Goal: Transaction & Acquisition: Purchase product/service

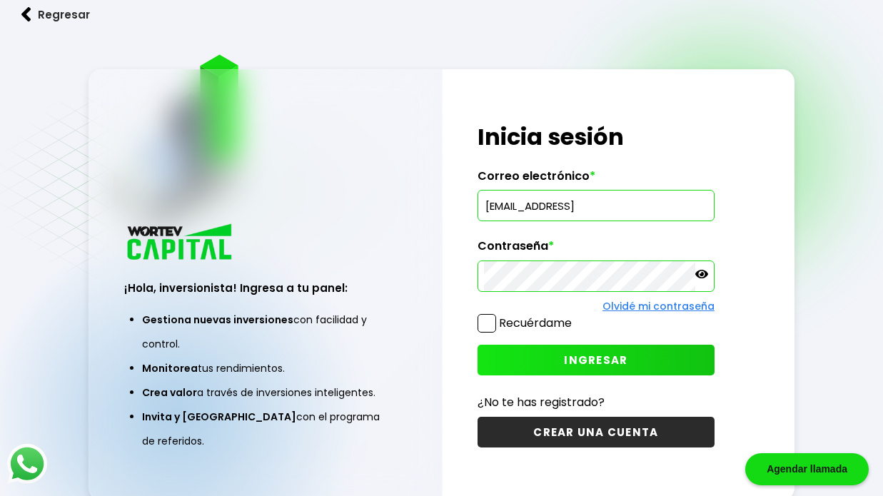
click at [638, 208] on input "[EMAIL_ADDRESS]" at bounding box center [596, 206] width 224 height 30
click at [701, 273] on icon at bounding box center [701, 274] width 13 height 13
click at [486, 320] on span at bounding box center [487, 323] width 19 height 19
click at [575, 316] on input "Recuérdame" at bounding box center [575, 316] width 0 height 0
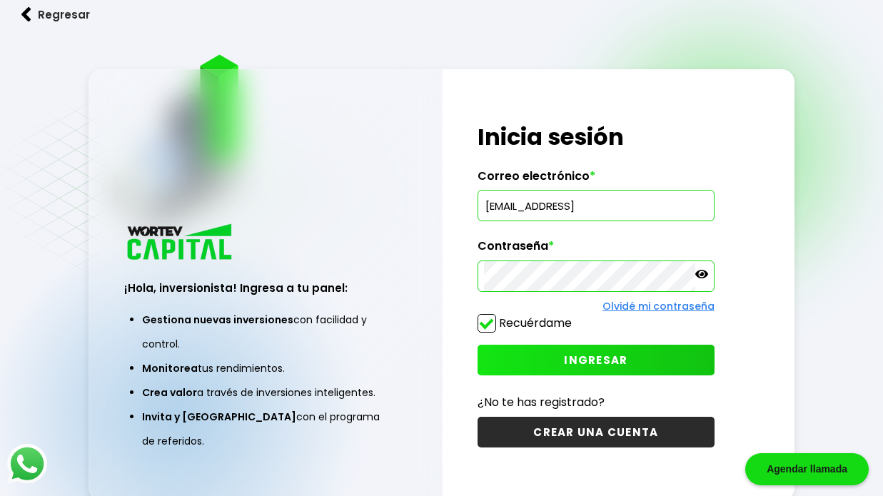
click at [600, 361] on span "INGRESAR" at bounding box center [596, 360] width 64 height 15
click at [651, 211] on input "[EMAIL_ADDRESS]" at bounding box center [596, 206] width 224 height 30
type input "[EMAIL_ADDRESS][DOMAIN_NAME]"
click at [627, 358] on button "INGRESAR" at bounding box center [596, 360] width 237 height 31
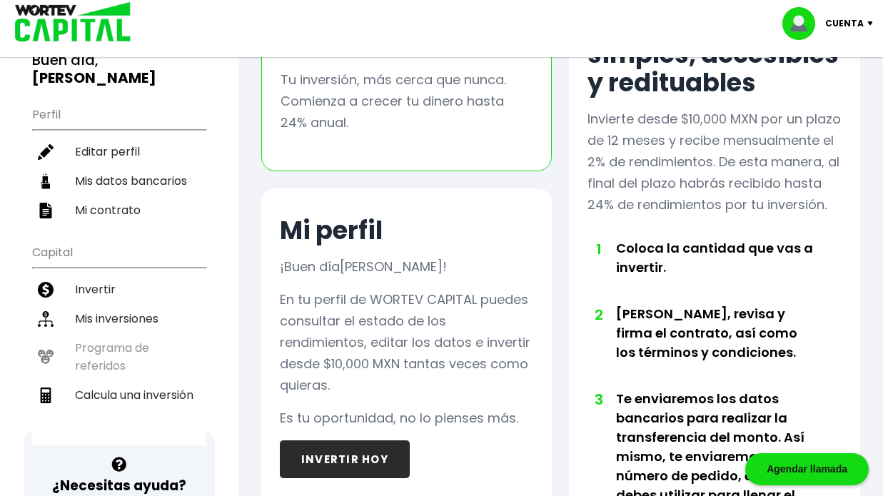
scroll to position [118, 0]
drag, startPoint x: 413, startPoint y: 396, endPoint x: 359, endPoint y: 380, distance: 55.8
click at [359, 380] on p "En tu perfil de WORTEV CAPITAL puedes consultar el estado de los rendimientos, …" at bounding box center [407, 341] width 254 height 107
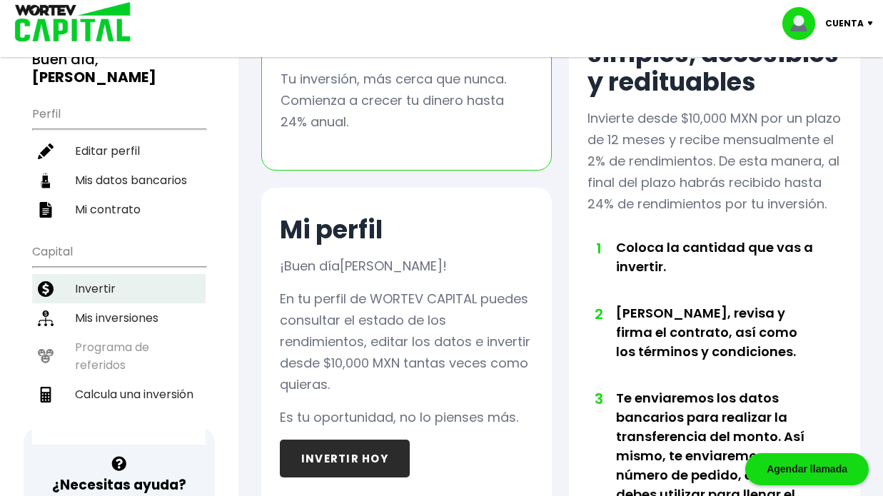
click at [136, 274] on li "Invertir" at bounding box center [118, 288] width 173 height 29
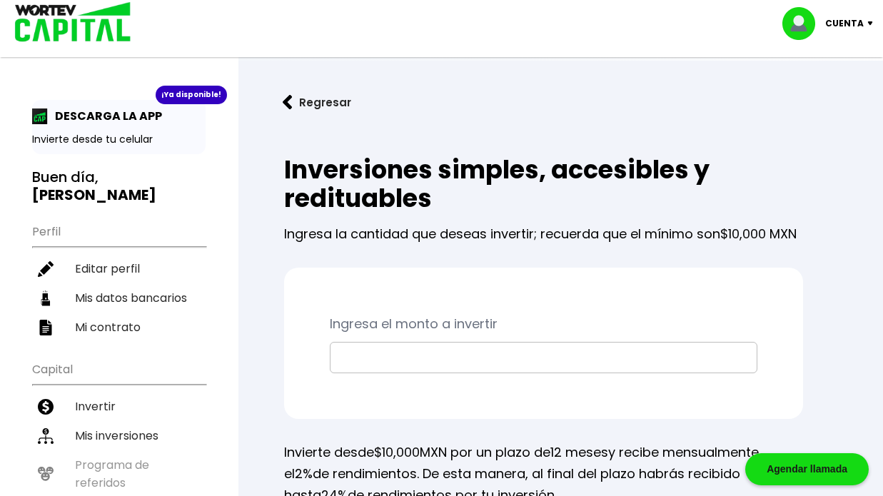
click at [359, 373] on input "text" at bounding box center [543, 358] width 415 height 30
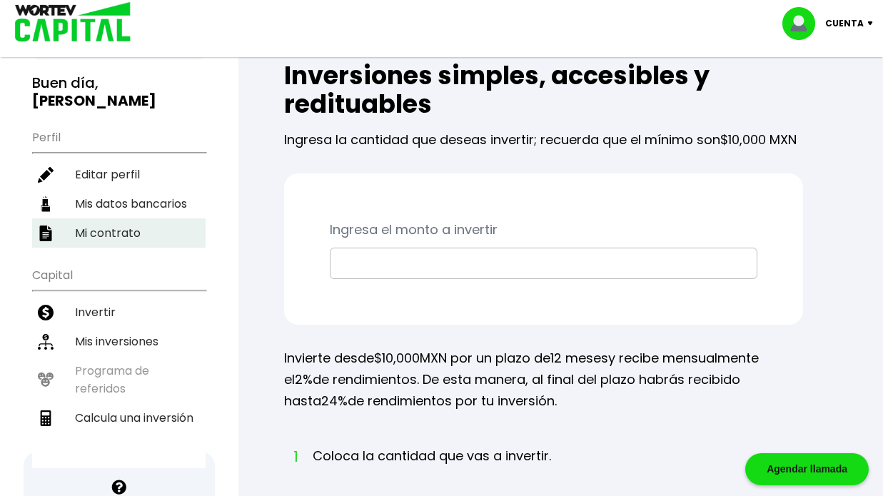
scroll to position [96, 0]
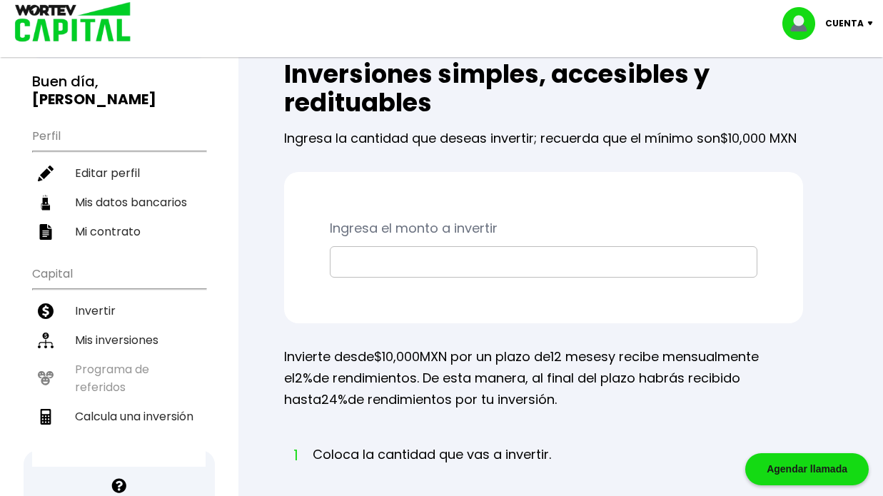
click at [129, 355] on ul "Capital Invertir Mis inversiones Programa de referidos Calcula una inversión" at bounding box center [118, 362] width 173 height 209
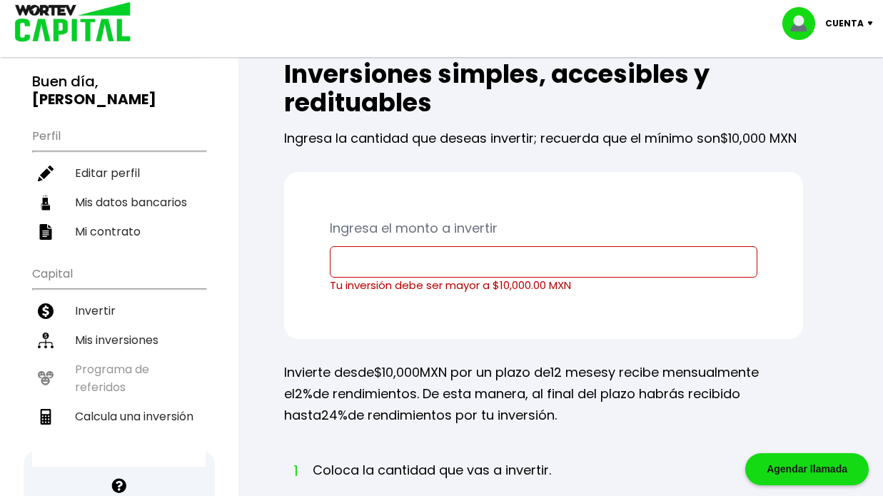
click at [129, 355] on ul "Capital Invertir Mis inversiones Programa de referidos Calcula una inversión" at bounding box center [118, 362] width 173 height 209
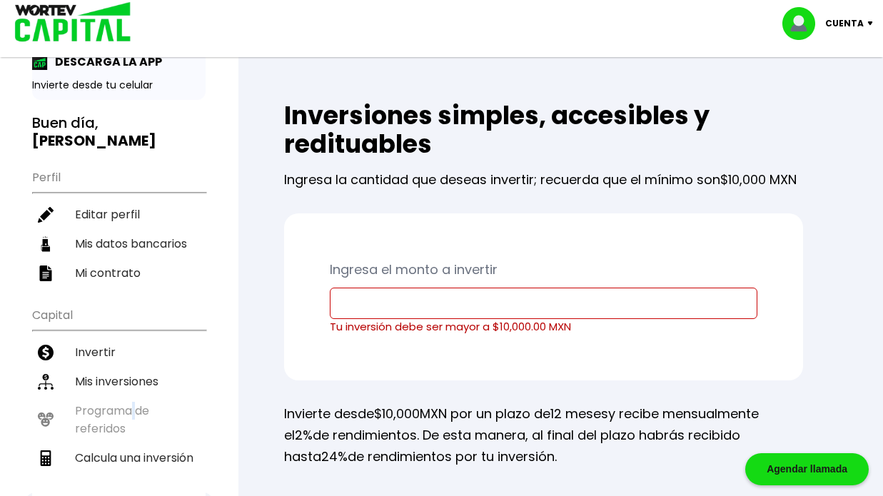
scroll to position [55, 0]
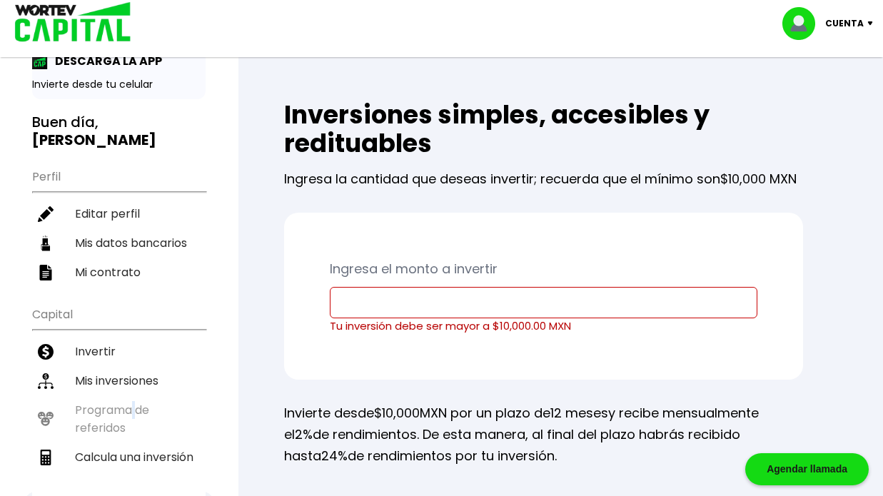
click at [390, 318] on input "text" at bounding box center [543, 303] width 415 height 30
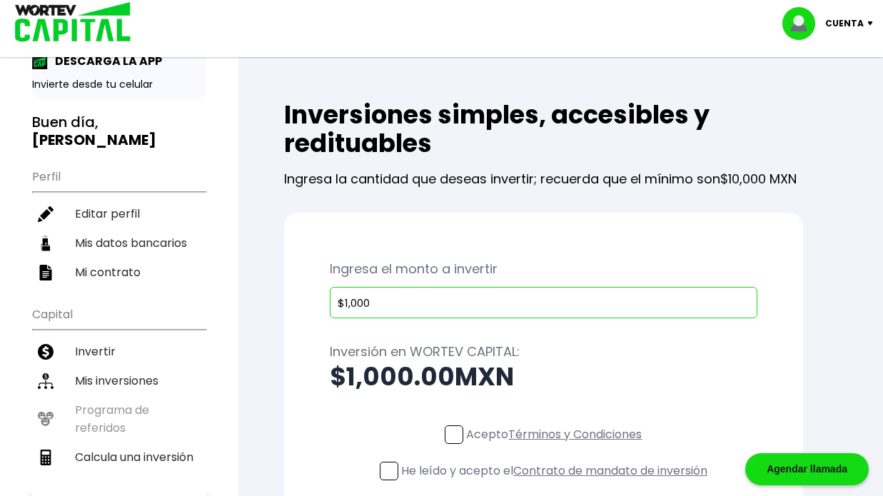
type input "$10,000"
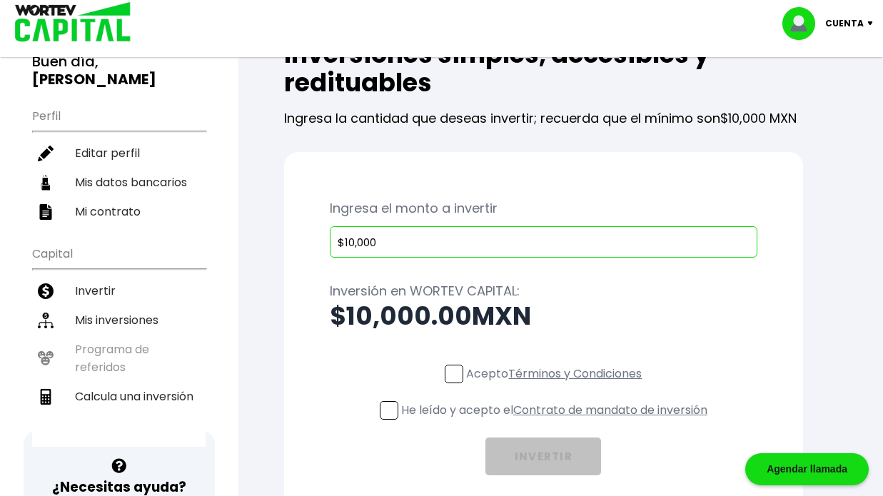
scroll to position [117, 0]
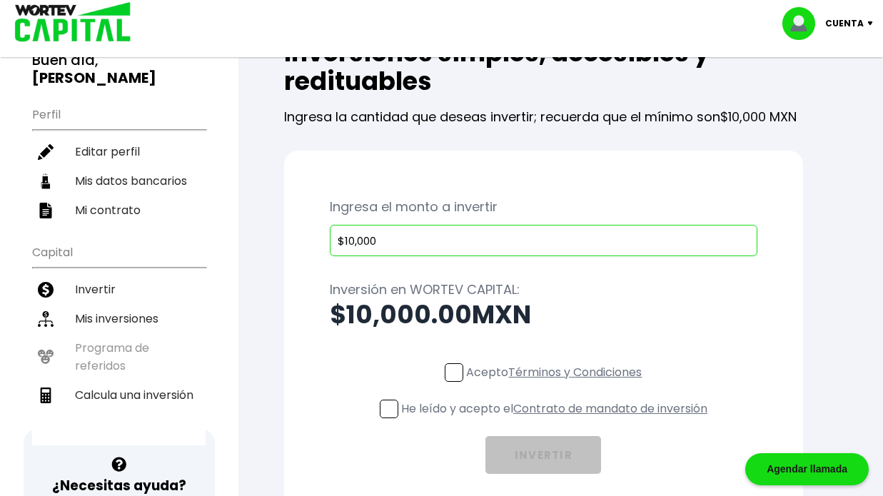
click at [448, 382] on span at bounding box center [454, 372] width 19 height 19
click at [557, 383] on input "Acepto Términos y Condiciones" at bounding box center [557, 383] width 0 height 0
click at [389, 418] on span at bounding box center [389, 409] width 19 height 19
click at [557, 420] on input "He leído y acepto el Contrato de mandato de inversión" at bounding box center [557, 420] width 0 height 0
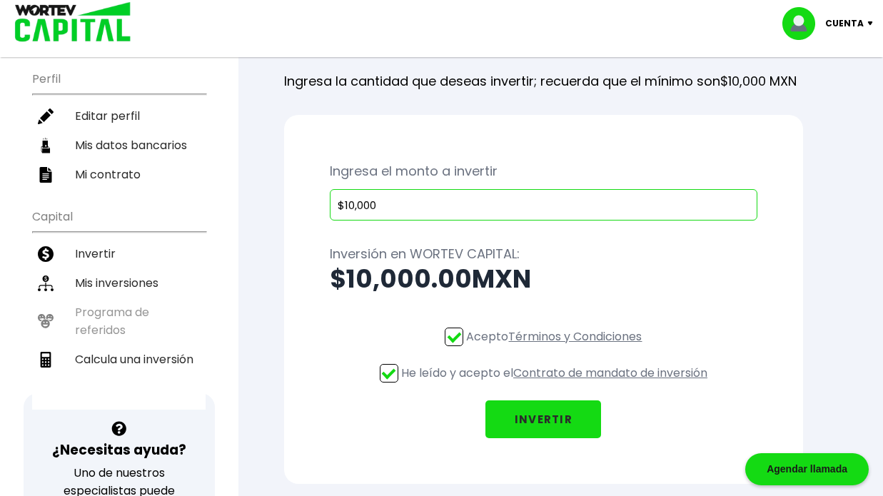
scroll to position [185, 0]
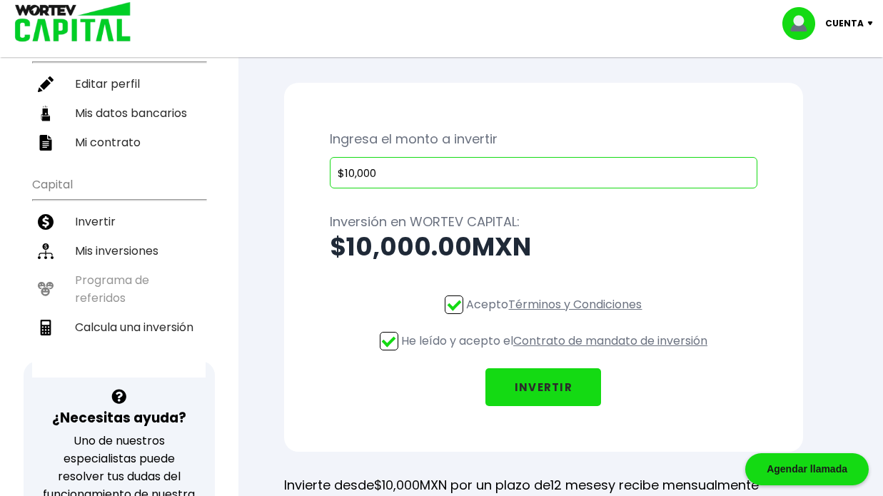
click at [524, 406] on button "INVERTIR" at bounding box center [543, 387] width 116 height 38
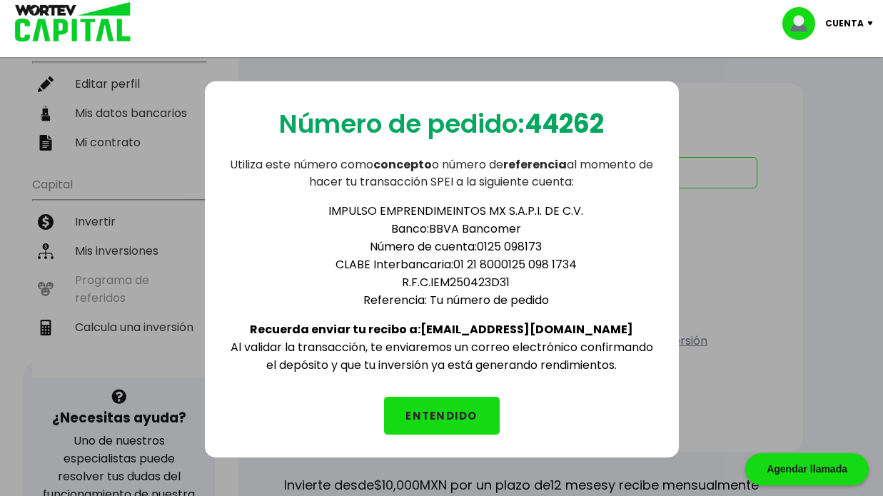
click at [493, 333] on b "Recuerda enviar tu recibo a: [EMAIL_ADDRESS][DOMAIN_NAME]" at bounding box center [441, 329] width 383 height 16
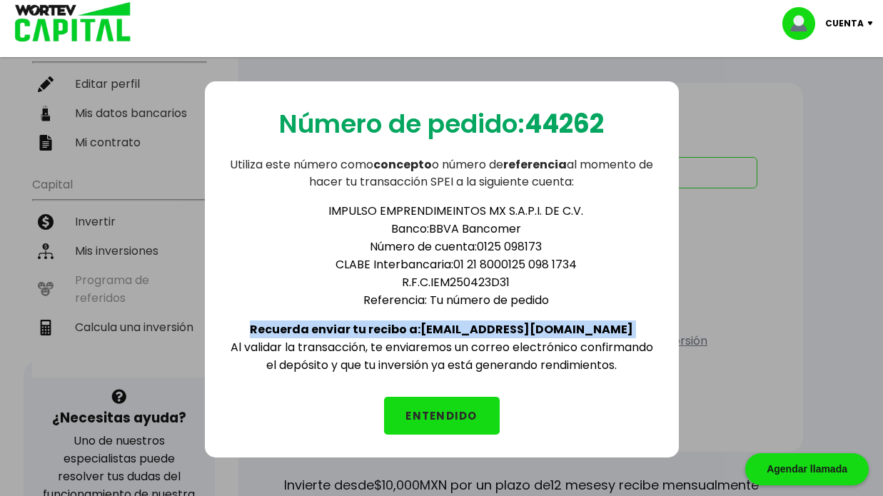
click at [493, 333] on b "Recuerda enviar tu recibo a: [EMAIL_ADDRESS][DOMAIN_NAME]" at bounding box center [441, 329] width 383 height 16
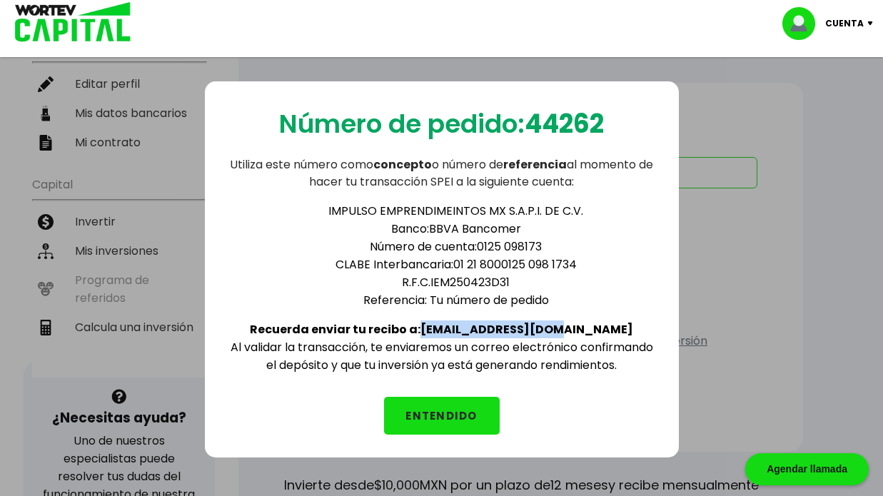
drag, startPoint x: 463, startPoint y: 328, endPoint x: 585, endPoint y: 335, distance: 123.0
click at [585, 335] on div "IMPULSO EMPRENDIMEINTOS MX S.A.P.I. DE C.V. Banco: BBVA Bancomer Número de cuen…" at bounding box center [442, 282] width 428 height 183
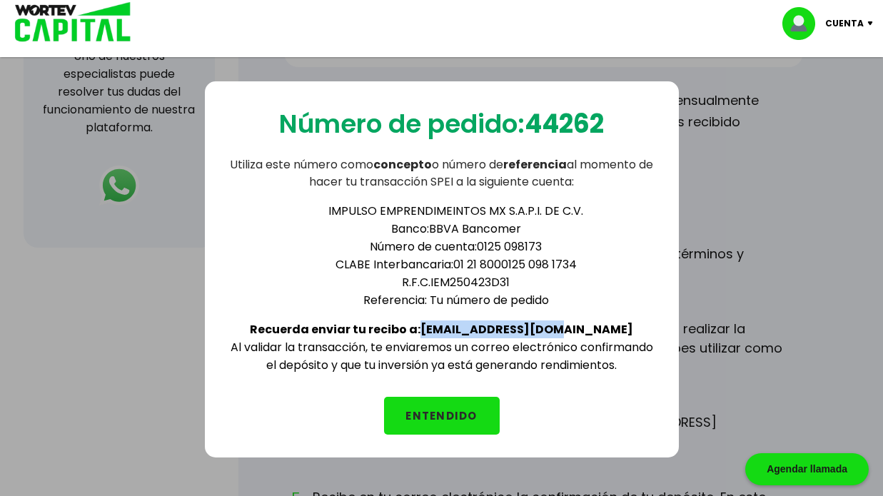
drag, startPoint x: 588, startPoint y: 330, endPoint x: 464, endPoint y: 331, distance: 123.5
click at [464, 331] on div "IMPULSO EMPRENDIMEINTOS MX S.A.P.I. DE C.V. Banco: BBVA Bancomer Número de cuen…" at bounding box center [442, 282] width 428 height 183
copy b "[EMAIL_ADDRESS][DOMAIN_NAME]"
click at [440, 421] on button "ENTENDIDO" at bounding box center [442, 416] width 116 height 38
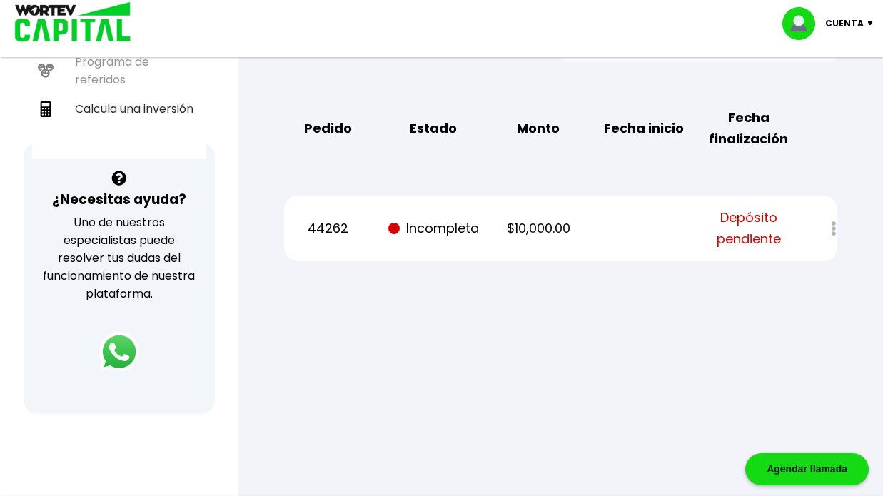
scroll to position [411, 0]
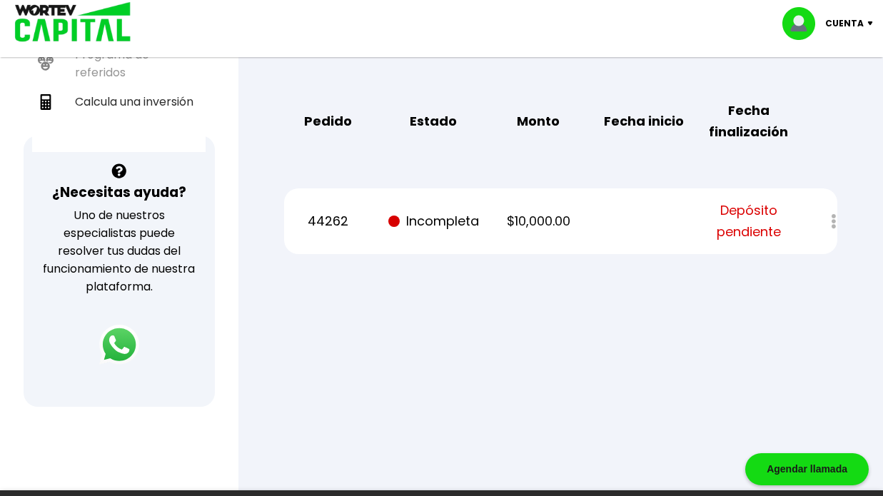
click at [852, 22] on p "Cuenta" at bounding box center [844, 23] width 39 height 21
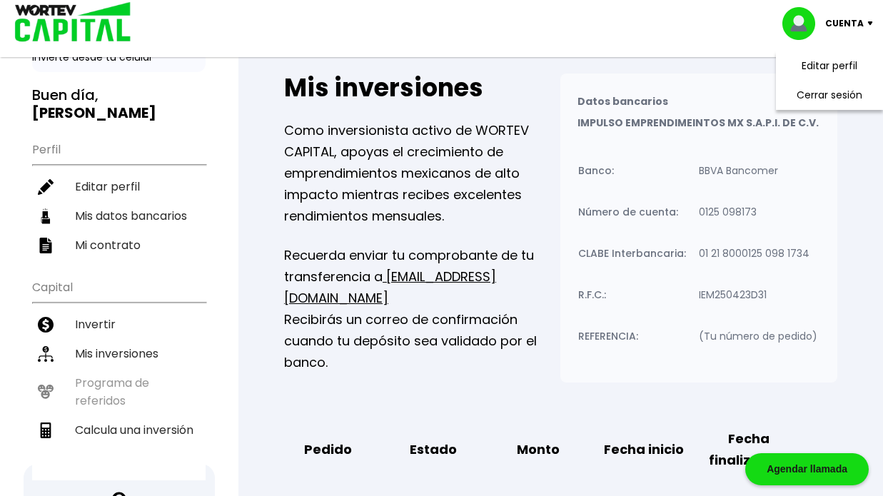
scroll to position [88, 0]
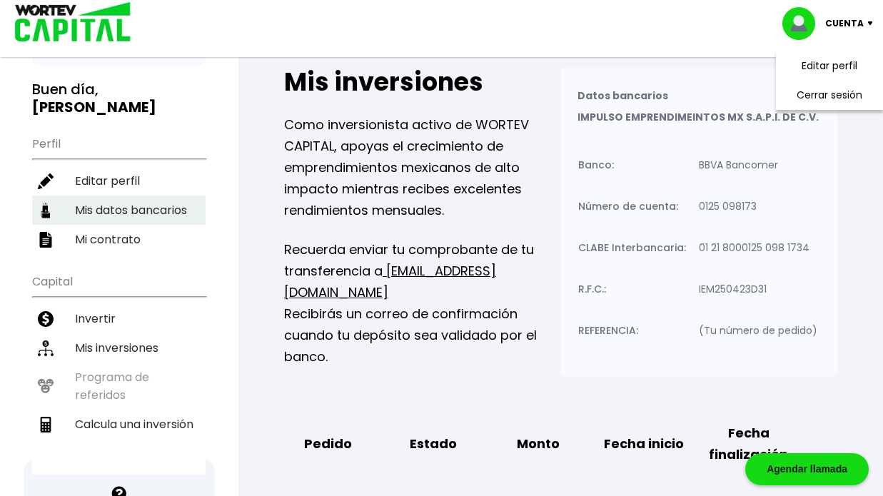
click at [96, 197] on li "Mis datos bancarios" at bounding box center [118, 210] width 173 height 29
select select "BBVA Bancomer"
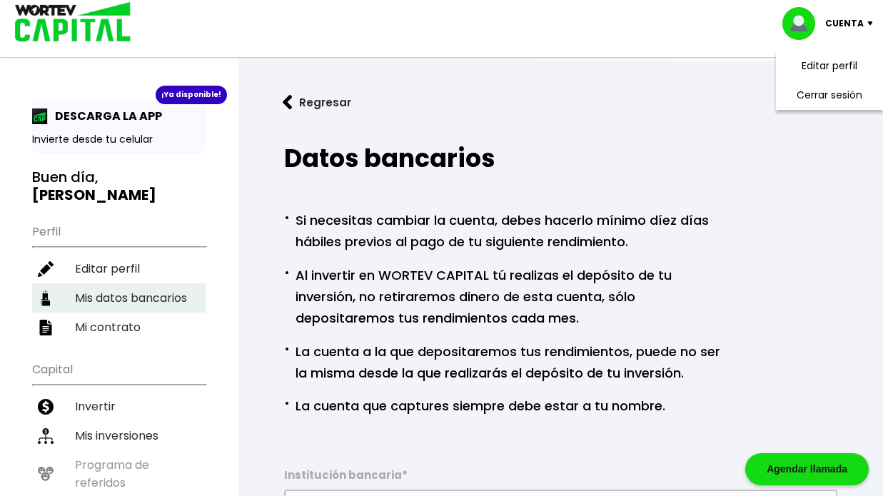
click at [166, 283] on li "Mis datos bancarios" at bounding box center [118, 297] width 173 height 29
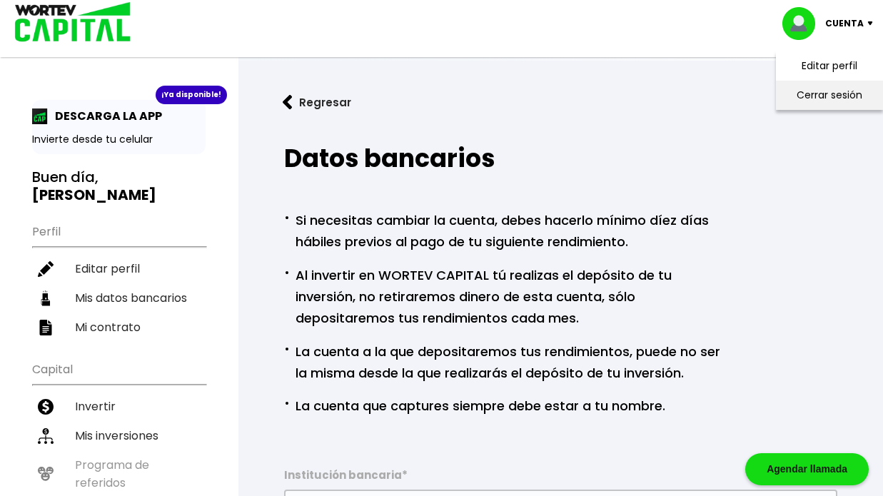
click at [804, 94] on li "Cerrar sesión" at bounding box center [829, 95] width 114 height 29
